Goal: Transaction & Acquisition: Book appointment/travel/reservation

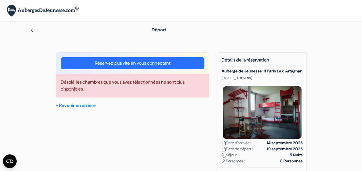
click at [328, 91] on div "add_box Auberge de Jeunesse HI Paris Le d'Artagnan [STREET_ADDRESS] Détails de …" at bounding box center [181, 164] width 327 height 225
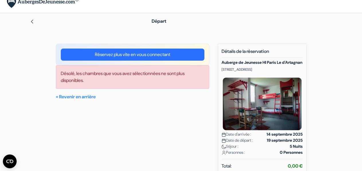
scroll to position [6, 0]
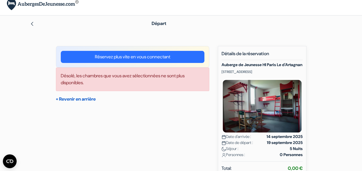
click at [83, 97] on link "« Revenir en arrière" at bounding box center [76, 99] width 40 height 6
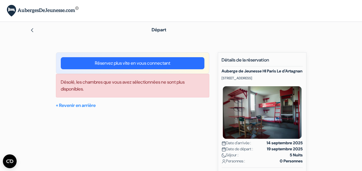
click at [32, 29] on img at bounding box center [32, 30] width 5 height 5
